Goal: Information Seeking & Learning: Find specific fact

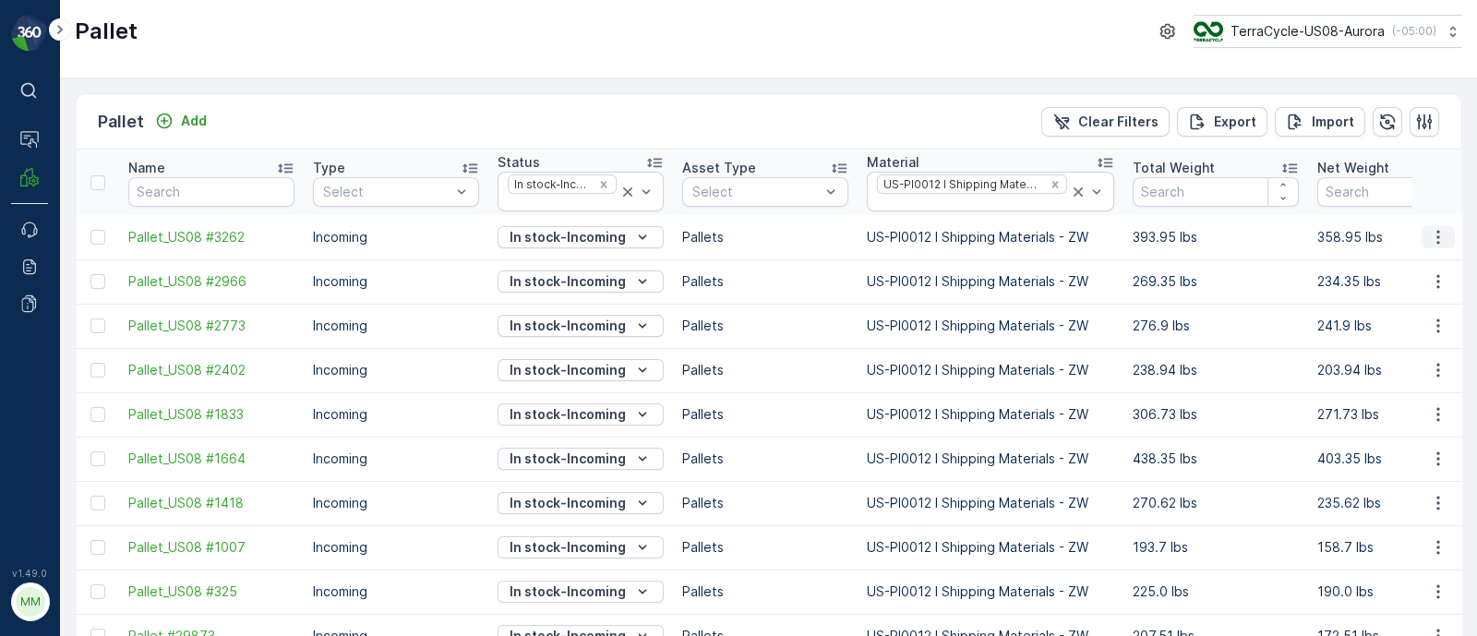
click at [1429, 236] on icon "button" at bounding box center [1438, 237] width 18 height 18
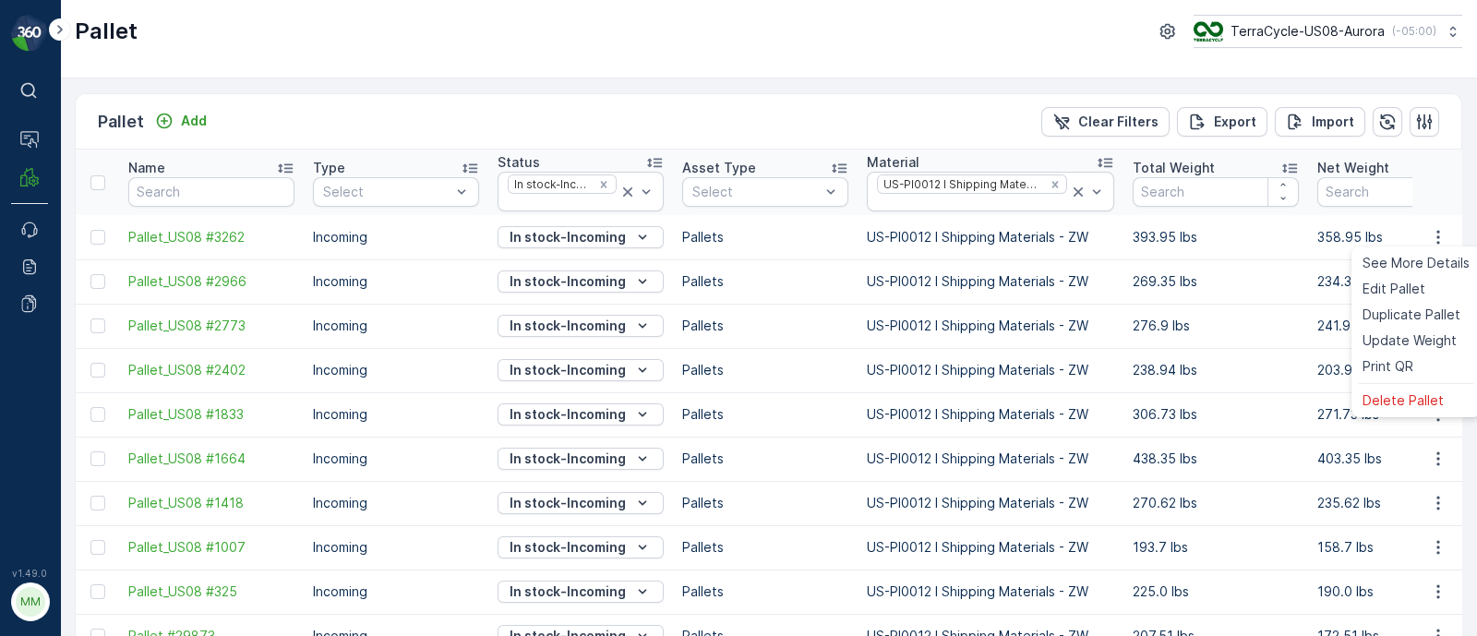
click at [652, 118] on div "Pallet Add Clear Filters Export Import" at bounding box center [768, 121] width 1385 height 55
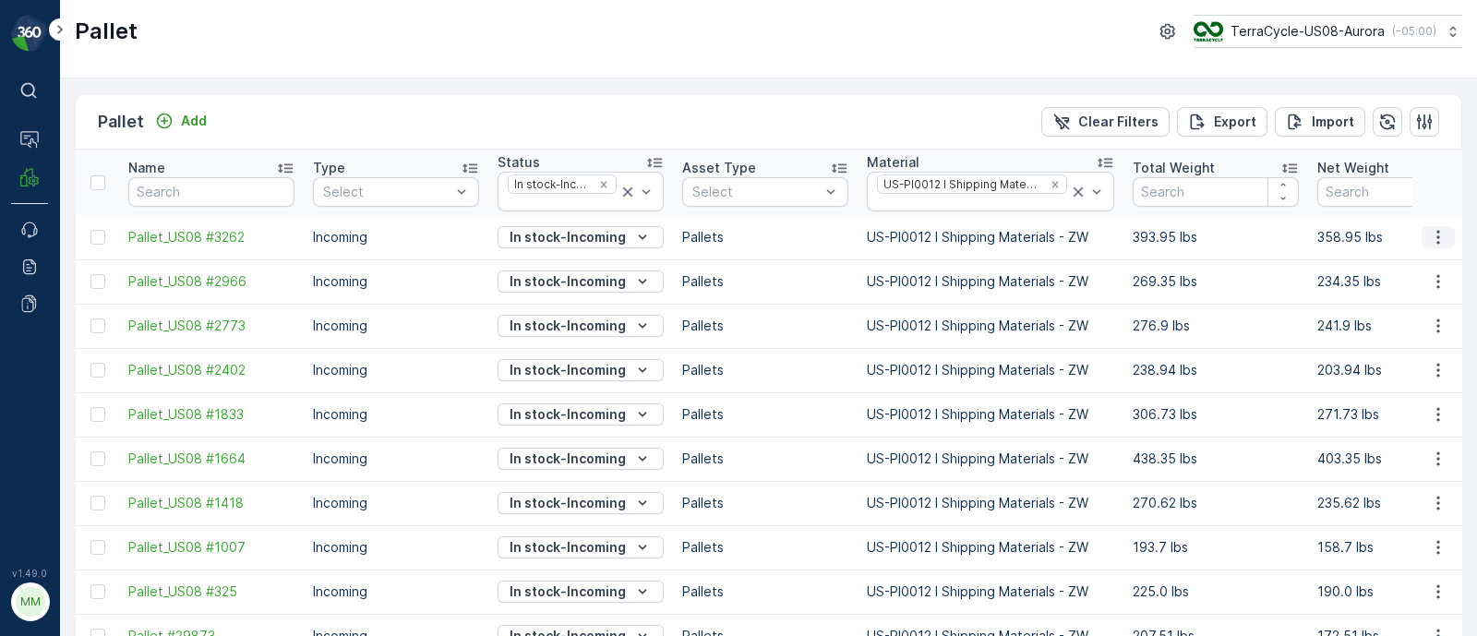
click at [1440, 235] on icon "button" at bounding box center [1438, 237] width 18 height 18
click at [983, 200] on div at bounding box center [972, 203] width 194 height 15
type input "485"
click at [977, 202] on div "485" at bounding box center [972, 203] width 194 height 15
type input "485"
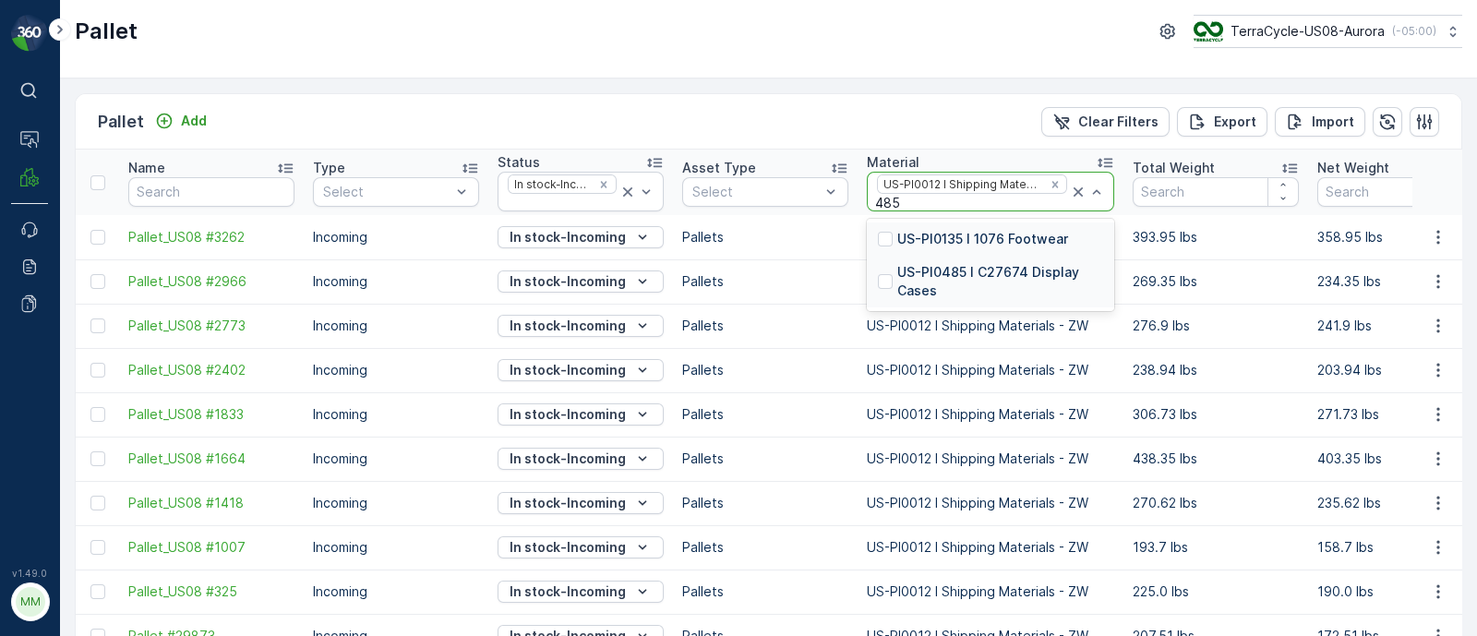
click at [978, 264] on p "US-PI0485 I C27674 Display Cases" at bounding box center [1000, 281] width 206 height 37
click at [1052, 180] on icon "Remove US-PI0012 I Shipping Materials - ZW" at bounding box center [1054, 184] width 13 height 13
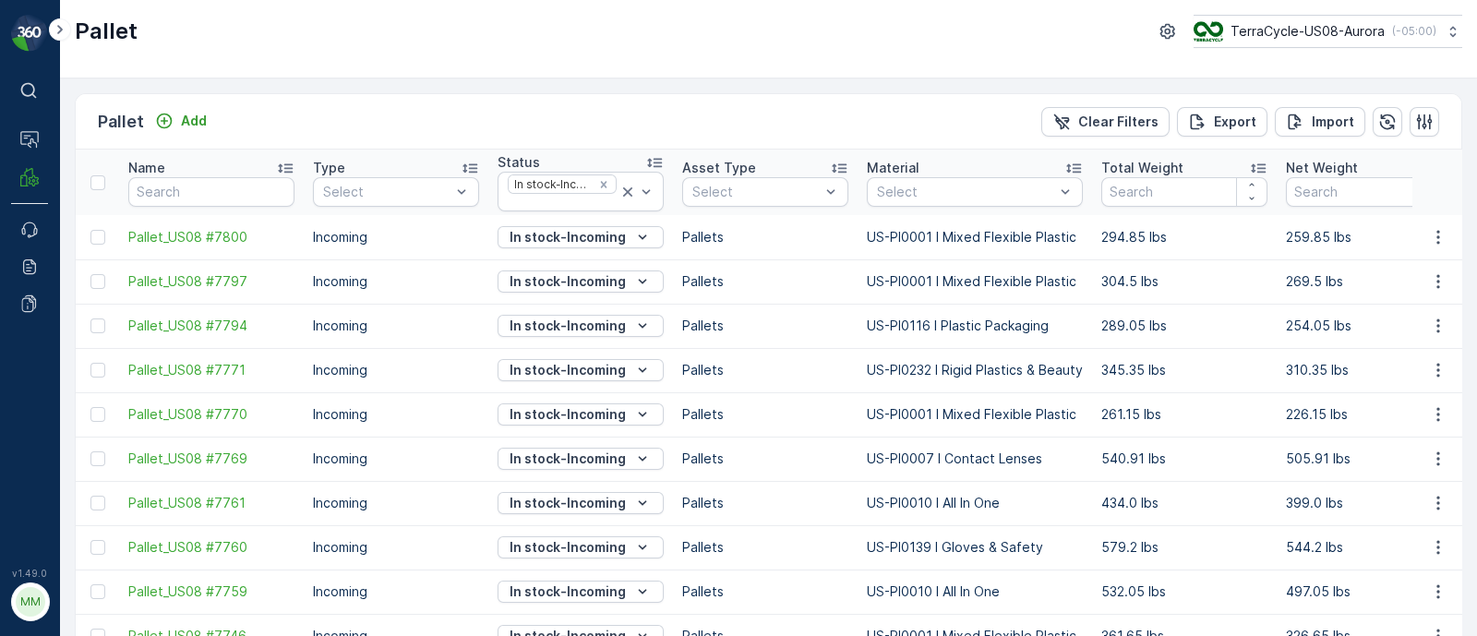
click at [910, 185] on div at bounding box center [965, 192] width 181 height 15
type input "s"
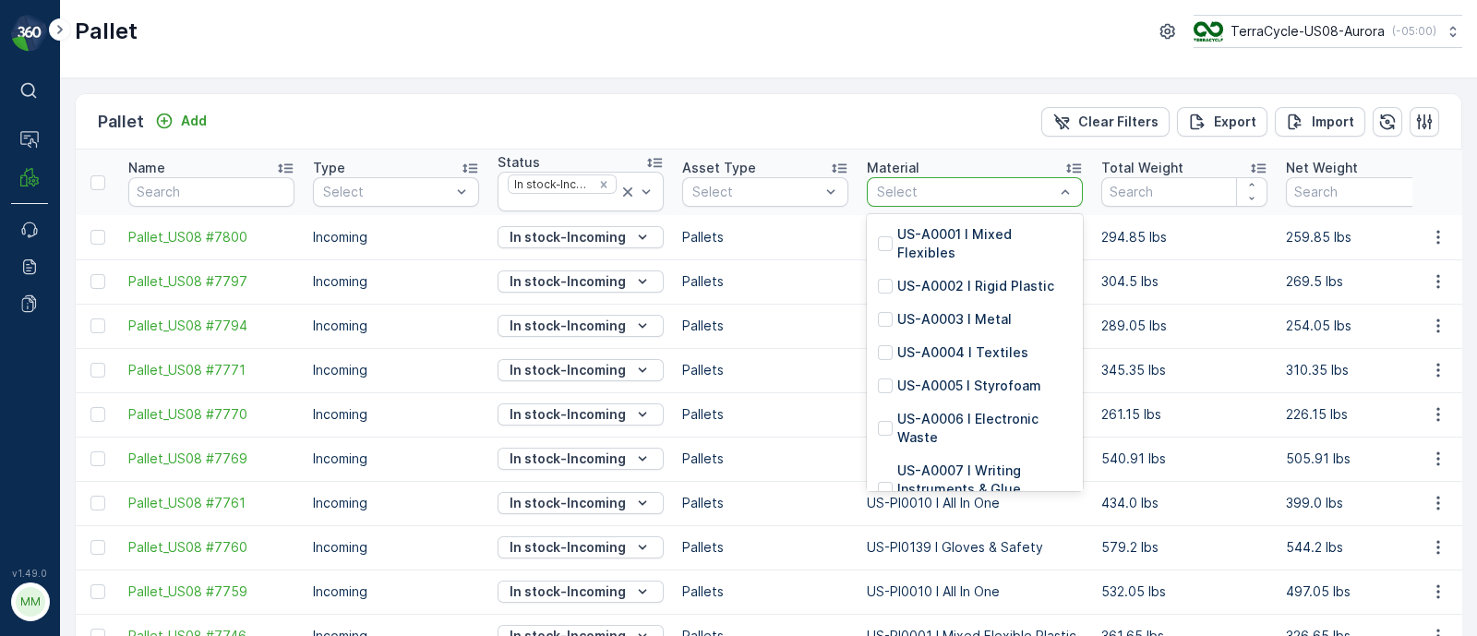
click at [921, 191] on div at bounding box center [965, 192] width 181 height 15
type input "0485"
click at [879, 196] on input "0485" at bounding box center [877, 192] width 4 height 15
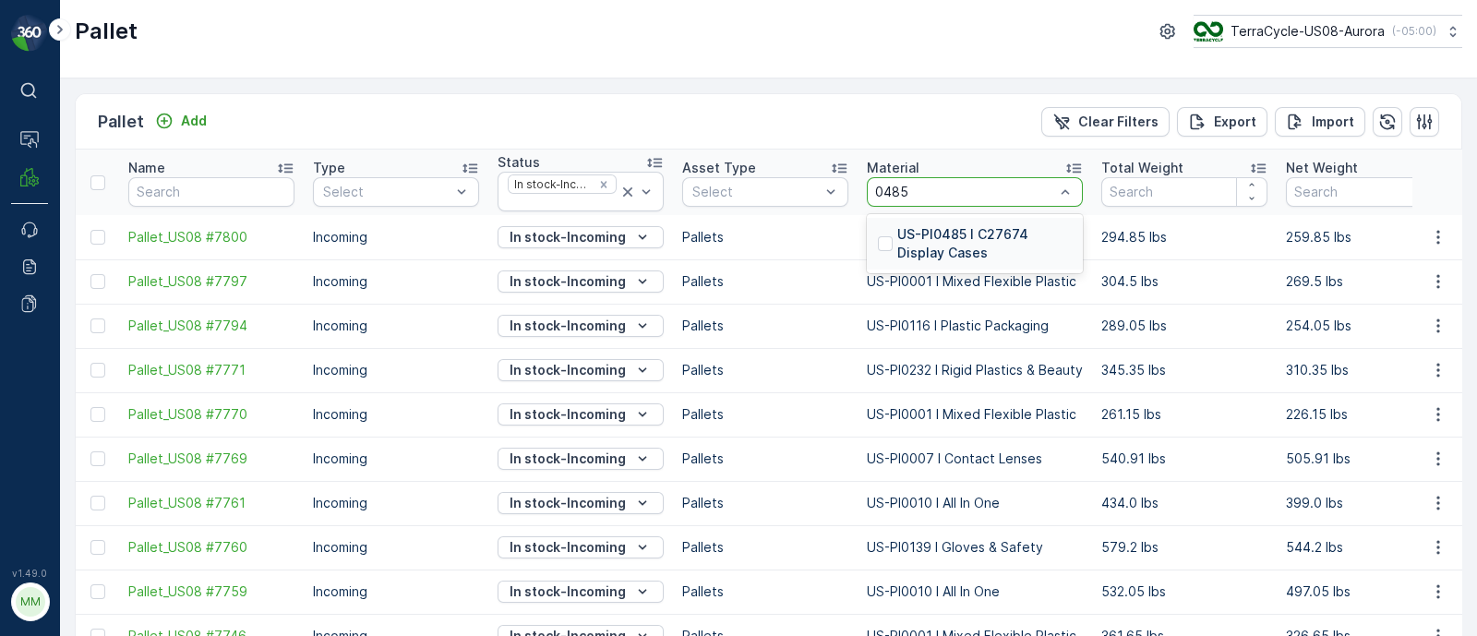
click at [908, 234] on p "US-PI0485 I C27674 Display Cases" at bounding box center [984, 243] width 174 height 37
click at [903, 186] on div at bounding box center [965, 192] width 181 height 15
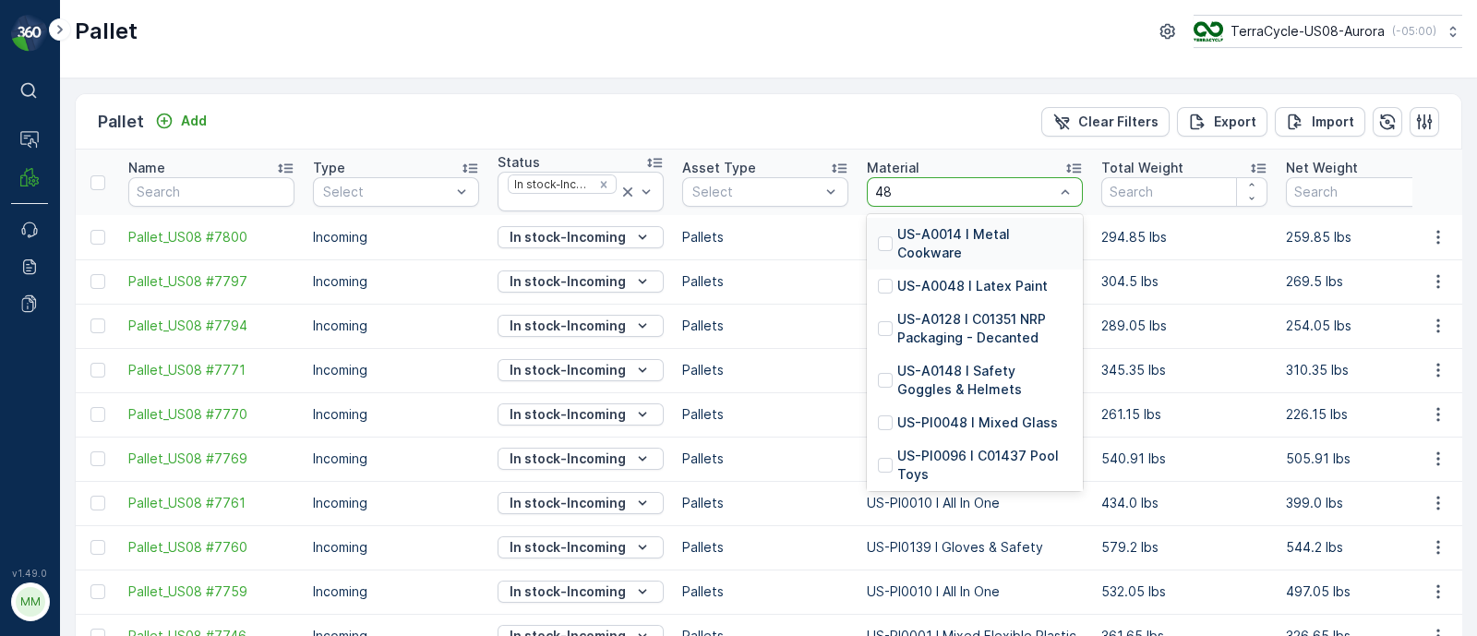
type input "485"
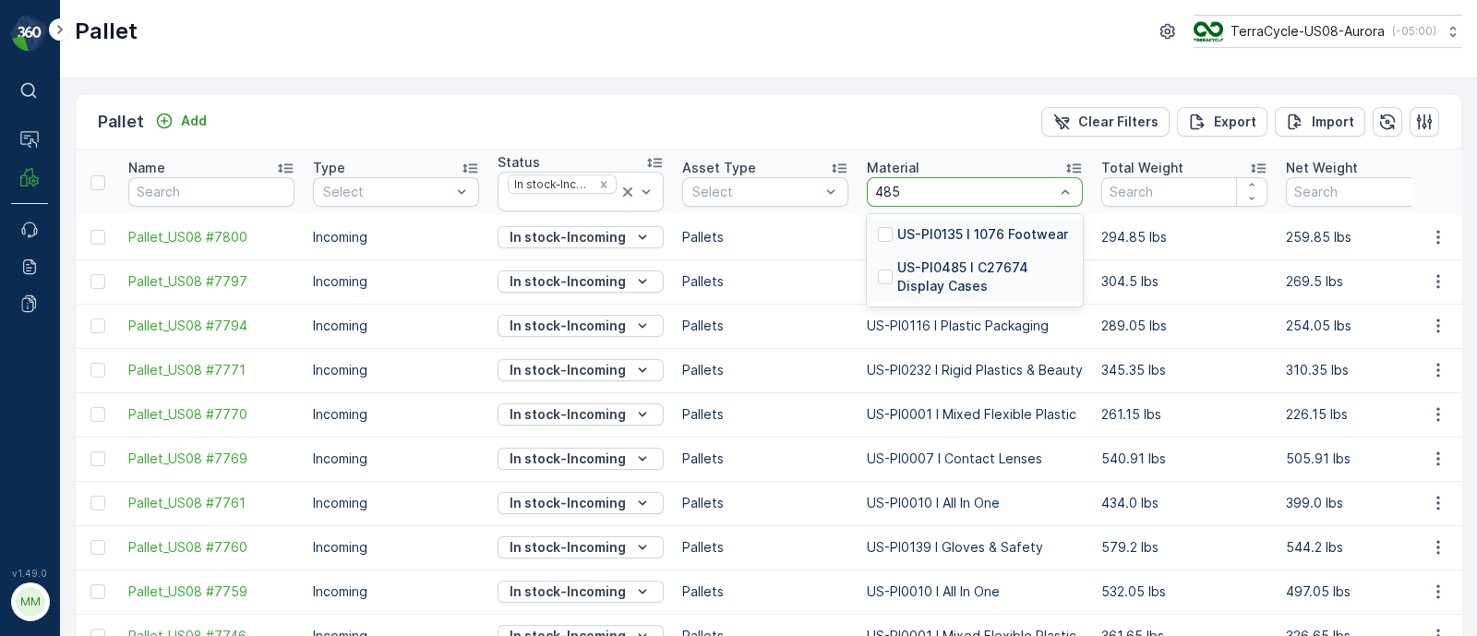
click at [964, 264] on p "US-PI0485 I C27674 Display Cases" at bounding box center [984, 276] width 174 height 37
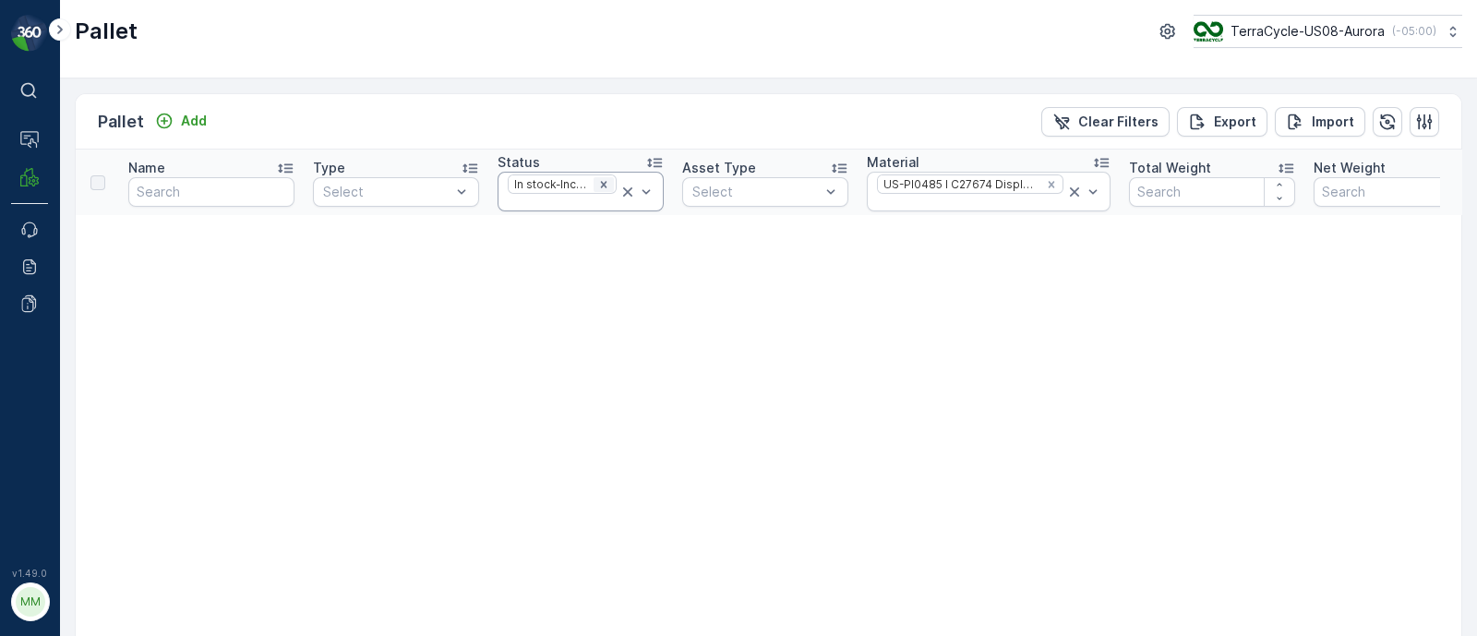
click at [607, 185] on icon "Remove In stock-Incoming" at bounding box center [603, 184] width 13 height 13
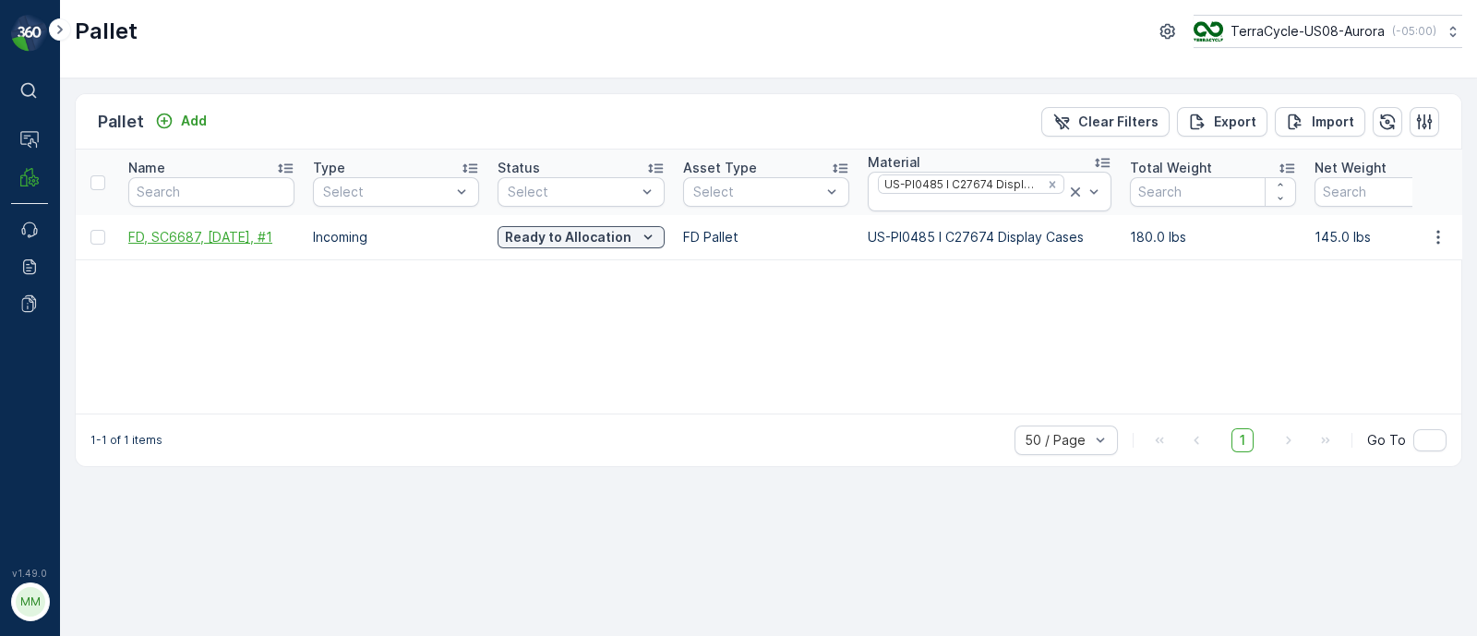
drag, startPoint x: 120, startPoint y: 229, endPoint x: 285, endPoint y: 237, distance: 165.4
click at [285, 237] on td "FD, SC6687, [DATE], #1" at bounding box center [211, 237] width 185 height 44
copy span "FD, SC6687, [DATE], #1"
drag, startPoint x: 855, startPoint y: 230, endPoint x: 1080, endPoint y: 246, distance: 224.9
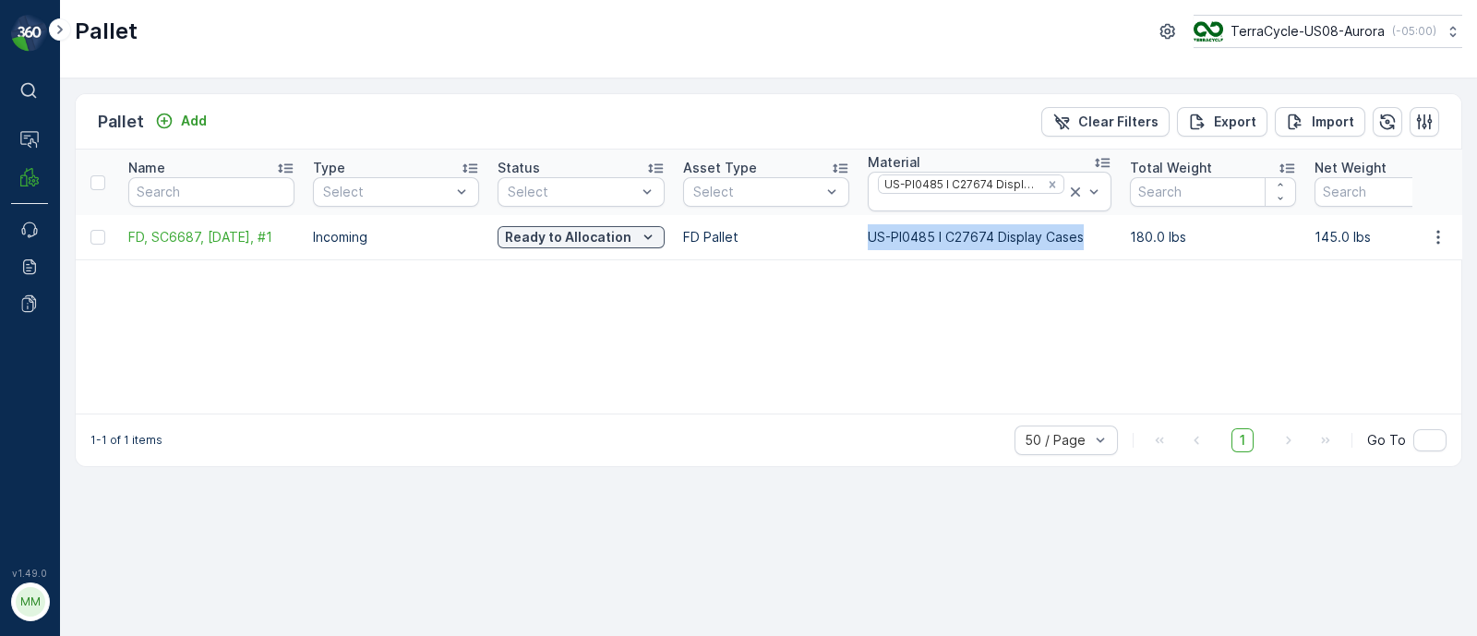
copy tr "US-PI0485 I C27674 Display Cases"
click at [931, 199] on div at bounding box center [971, 203] width 190 height 15
type input "0158"
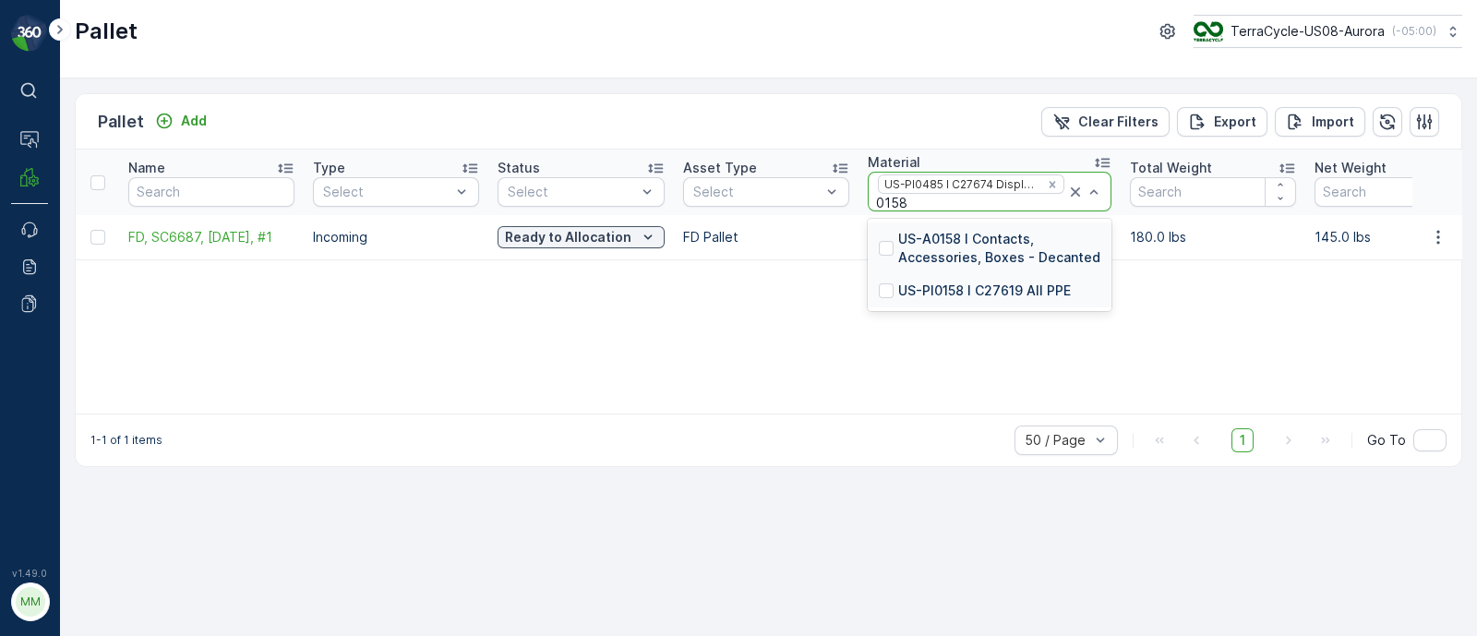
click at [965, 293] on p "US-PI0158 I C27619 All PPE" at bounding box center [984, 290] width 173 height 18
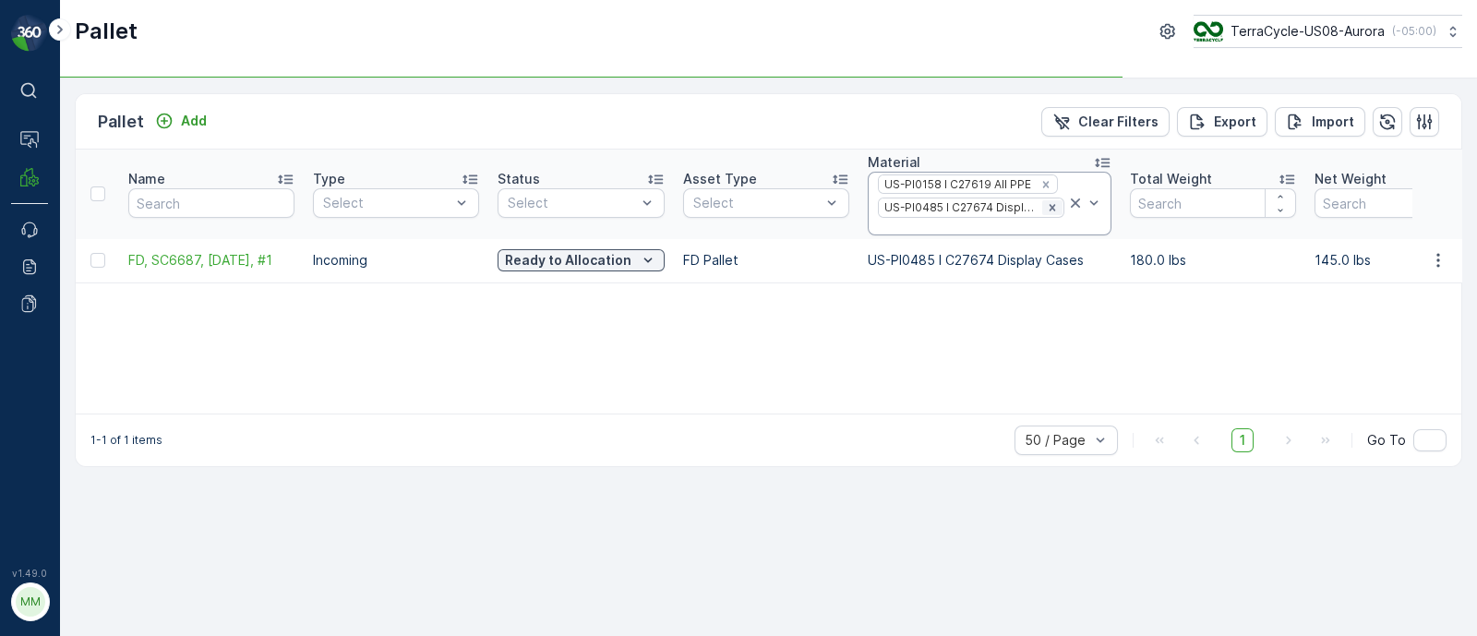
click at [1046, 209] on icon "Remove US-PI0485 I C27674 Display Cases" at bounding box center [1052, 207] width 13 height 13
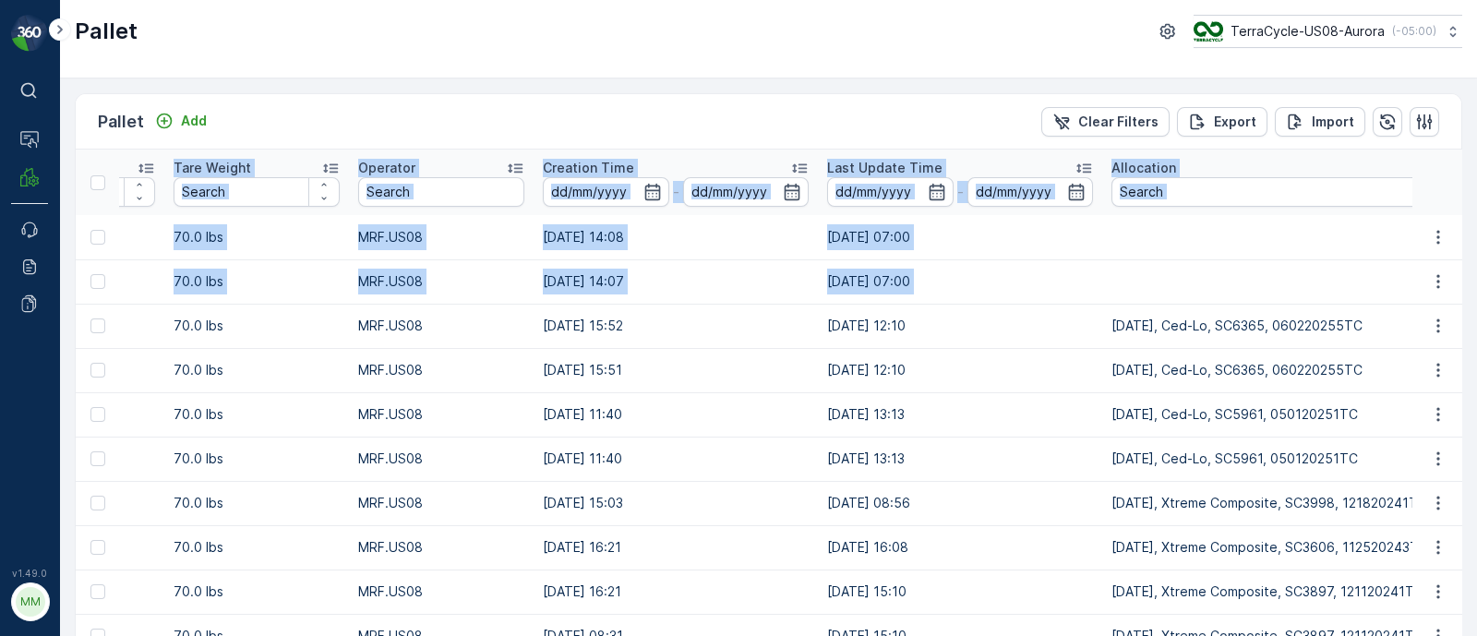
scroll to position [0, 2053]
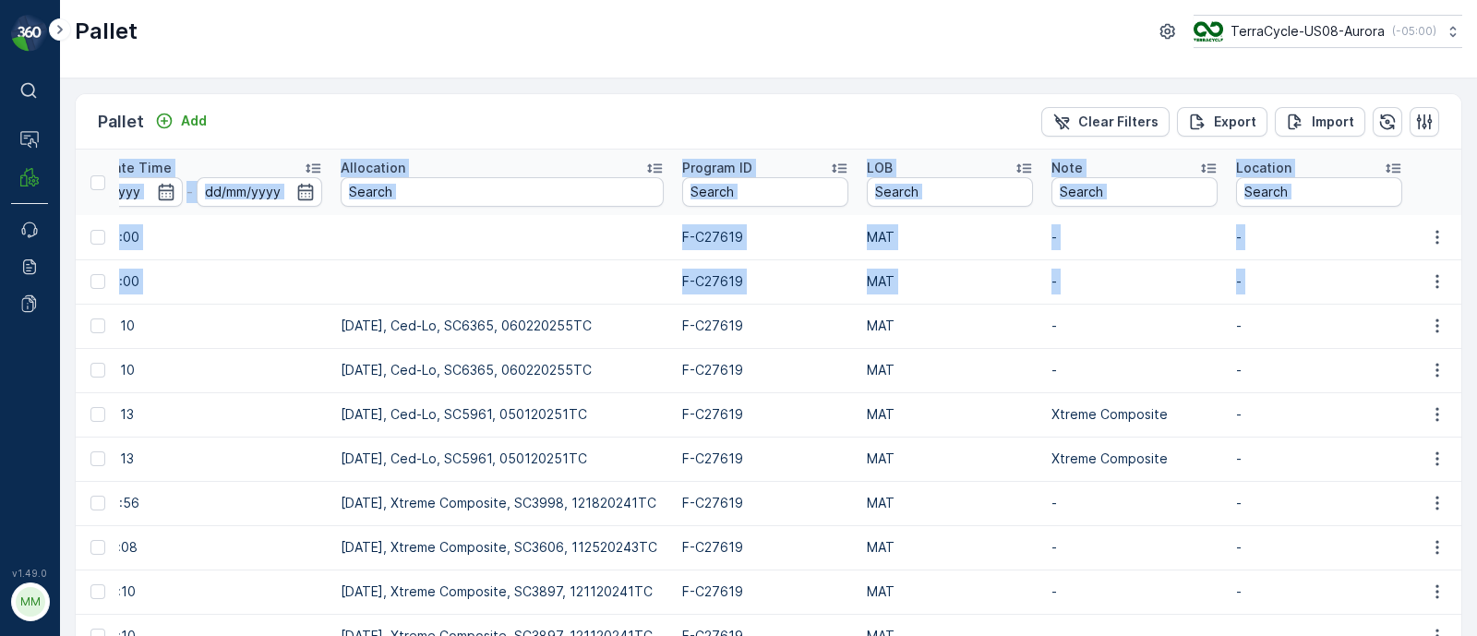
drag, startPoint x: 1116, startPoint y: 333, endPoint x: 1699, endPoint y: 359, distance: 583.8
click at [1476, 359] on html "⌘B Operations MRF Events Reports Documents v 1.49.0 MM MRF.US08 Pallet TerraCyc…" at bounding box center [738, 318] width 1477 height 636
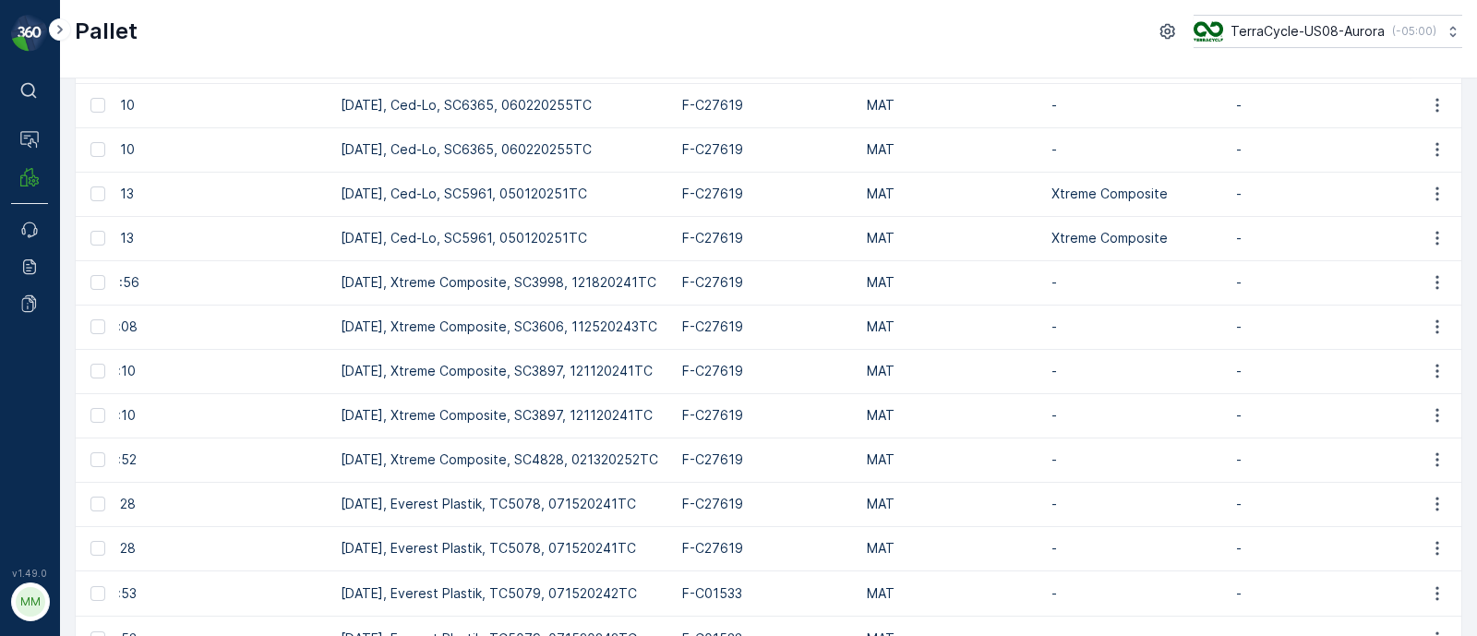
scroll to position [105, 0]
